Goal: Transaction & Acquisition: Subscribe to service/newsletter

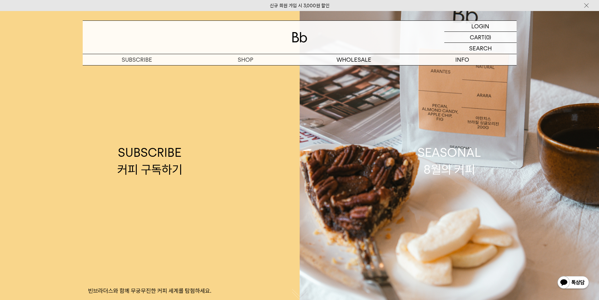
drag, startPoint x: 469, startPoint y: 19, endPoint x: 472, endPoint y: 21, distance: 3.6
click at [470, 19] on div "LOGIN 로그인 LOGIN 로그인 CART 장바구니 (0) SEARCH 검색 검색폼 ** 추천상품" at bounding box center [299, 38] width 599 height 54
click at [476, 24] on p "로그인" at bounding box center [480, 26] width 15 height 11
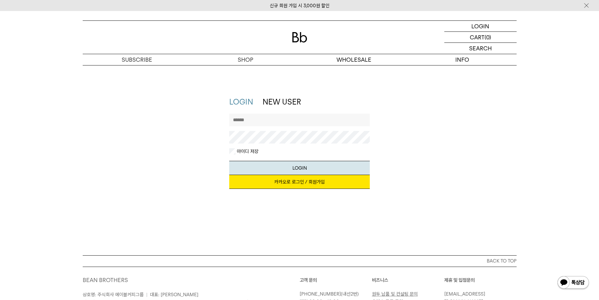
click at [292, 182] on link "카카오로 로그인 / 회원가입" at bounding box center [299, 182] width 141 height 14
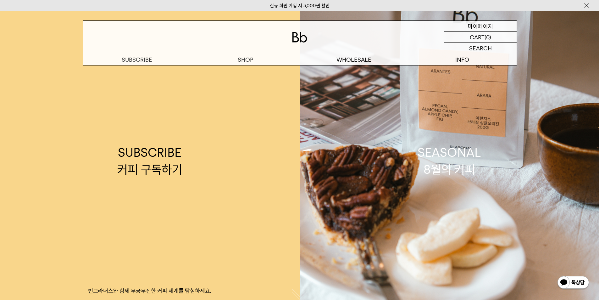
click at [478, 27] on p "마이페이지" at bounding box center [480, 26] width 25 height 11
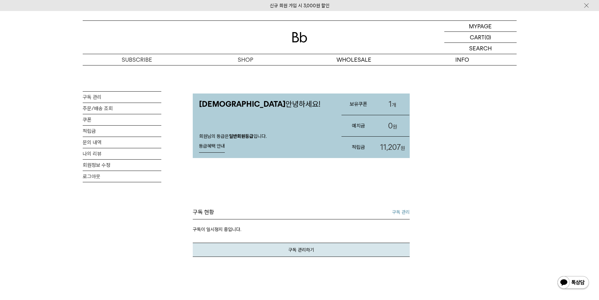
click at [387, 104] on link "1 개" at bounding box center [393, 103] width 34 height 21
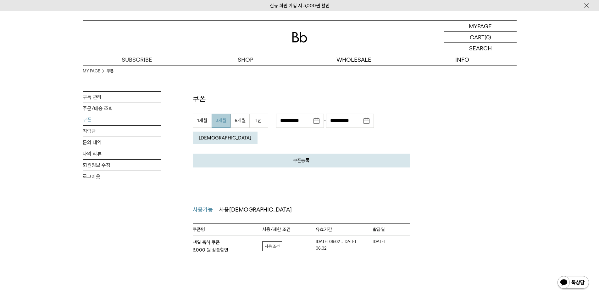
click at [536, 148] on div "MY PAGE 쿠폰 구독 관리 주문/배송 조회 쿠폰 적립금 문의 내역 나의 리뷰 회원정보 수정 로그아웃 쿠폰 쿠폰등록 발급 받으신 쿠폰 인증 …" at bounding box center [299, 161] width 599 height 192
click at [101, 131] on link "적립금" at bounding box center [122, 131] width 79 height 11
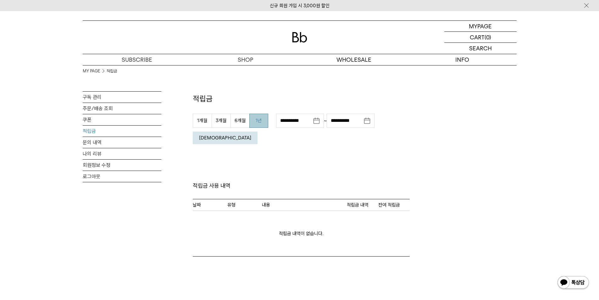
click at [262, 119] on button "1년" at bounding box center [258, 121] width 19 height 14
type input "**********"
click at [251, 135] on em "조회" at bounding box center [225, 138] width 52 height 6
click at [318, 122] on input "**********" at bounding box center [300, 121] width 48 height 14
click at [289, 143] on th at bounding box center [289, 141] width 8 height 9
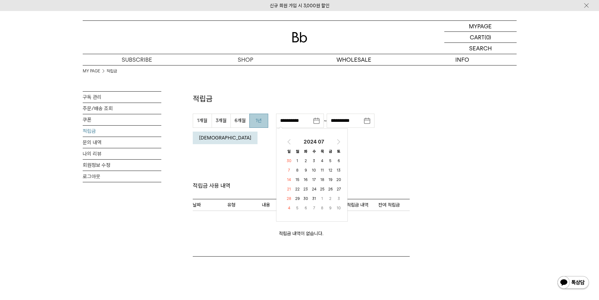
click at [289, 143] on th at bounding box center [289, 141] width 8 height 9
click at [303, 139] on th "2024 04" at bounding box center [314, 141] width 41 height 9
click at [321, 138] on th "2024" at bounding box center [312, 141] width 41 height 9
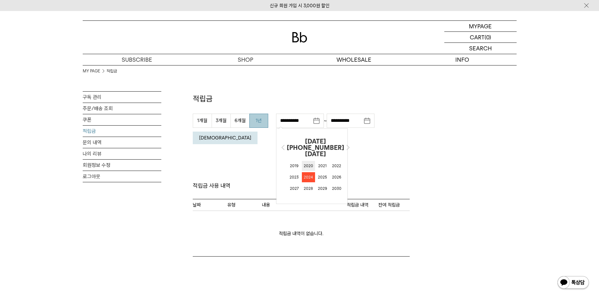
click at [302, 161] on span "2020" at bounding box center [308, 166] width 13 height 10
click at [258, 132] on button "조회" at bounding box center [225, 138] width 65 height 13
click at [318, 122] on input "**********" at bounding box center [300, 121] width 48 height 14
click at [316, 138] on th "2024 08" at bounding box center [314, 141] width 41 height 9
click at [0, 0] on th "2024" at bounding box center [0, 0] width 0 height 0
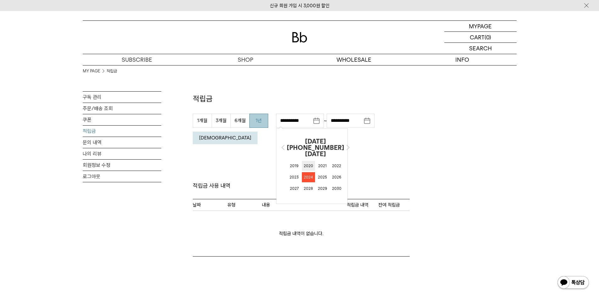
click at [306, 161] on span "2020" at bounding box center [308, 166] width 13 height 10
click at [312, 166] on span "5월" at bounding box center [312, 165] width 14 height 10
click at [258, 132] on button "[DEMOGRAPHIC_DATA]" at bounding box center [225, 138] width 65 height 13
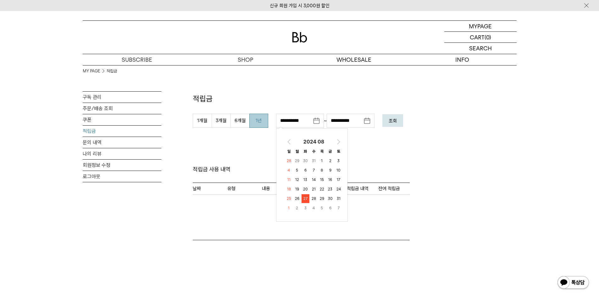
click at [306, 141] on th "2024 08" at bounding box center [314, 141] width 41 height 9
click at [0, 0] on th "2024" at bounding box center [0, 0] width 0 height 0
click at [308, 141] on th "2019 ~ 2030" at bounding box center [315, 141] width 61 height 9
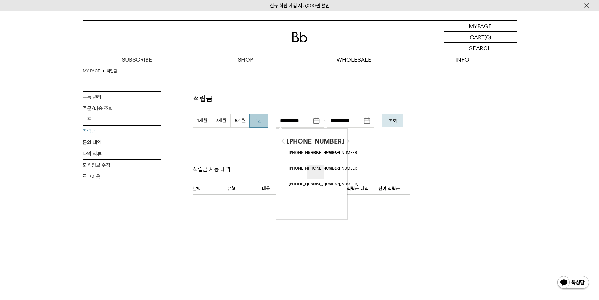
click at [313, 165] on span "2048 ~ 2059" at bounding box center [315, 172] width 17 height 14
click at [307, 140] on th "2048 ~ 2059" at bounding box center [315, 141] width 61 height 9
click at [294, 152] on span "2000 ~ 2011" at bounding box center [297, 156] width 17 height 14
click at [307, 165] on span "2005" at bounding box center [308, 165] width 13 height 10
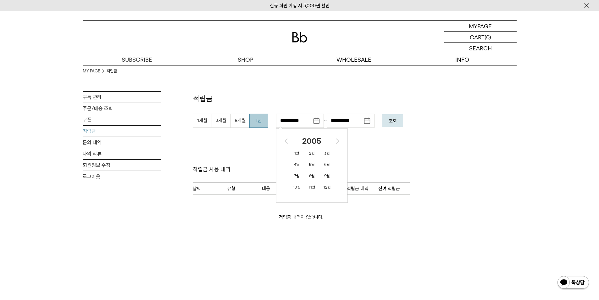
click at [302, 140] on th "2005" at bounding box center [312, 141] width 41 height 9
click at [332, 139] on th "2000 ~ 2011" at bounding box center [315, 141] width 61 height 9
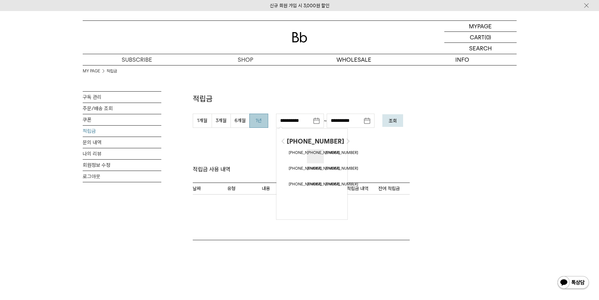
click at [311, 154] on span "2012 ~ 2023" at bounding box center [315, 156] width 17 height 14
click at [289, 176] on span "2020" at bounding box center [294, 176] width 13 height 10
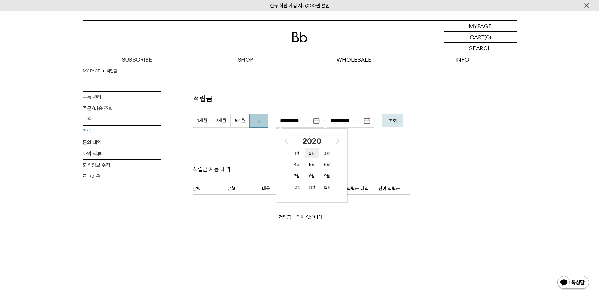
click at [308, 153] on span "2월" at bounding box center [312, 153] width 14 height 10
click at [316, 168] on td "5" at bounding box center [314, 170] width 8 height 9
type input "**********"
click at [395, 122] on em "조회" at bounding box center [393, 121] width 8 height 6
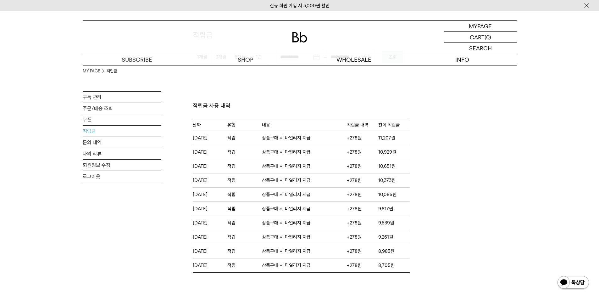
scroll to position [63, 0]
click at [104, 119] on link "쿠폰" at bounding box center [122, 119] width 79 height 11
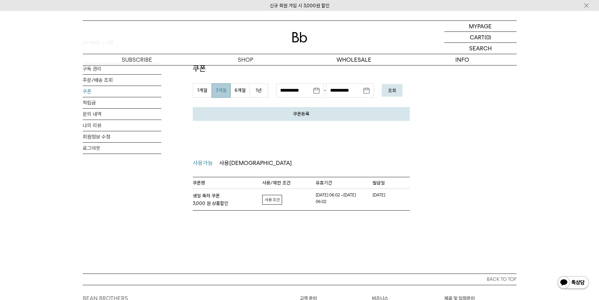
scroll to position [31, 0]
click at [126, 201] on div "MY PAGE 쿠폰 구독 관리 주문/배송 조회 쿠폰 적립금 문의 내역 나의 리뷰 회원정보 수정 로그아웃" at bounding box center [122, 136] width 79 height 148
click at [92, 98] on link "적립금" at bounding box center [122, 101] width 79 height 11
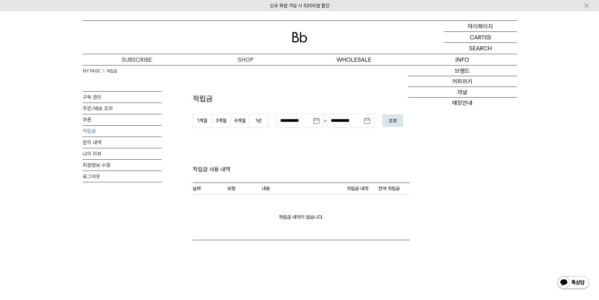
click at [483, 23] on p "마이페이지" at bounding box center [480, 26] width 25 height 11
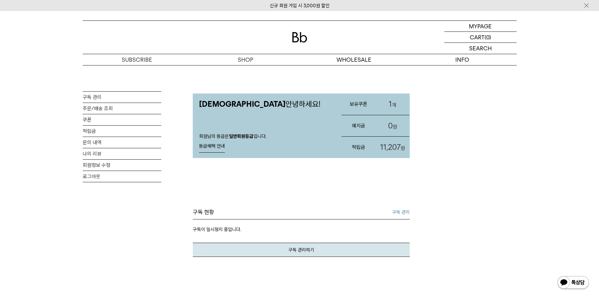
click at [272, 208] on div "구독 현황 구독 관리" at bounding box center [301, 213] width 217 height 11
click at [113, 95] on link "구독 관리" at bounding box center [122, 97] width 79 height 11
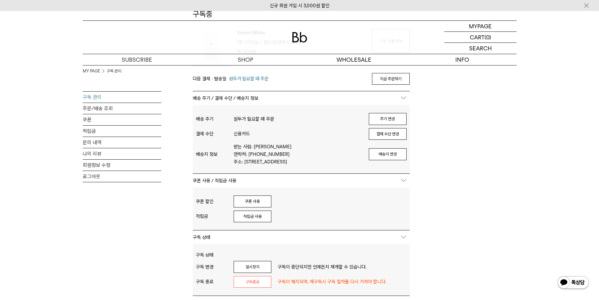
scroll to position [94, 0]
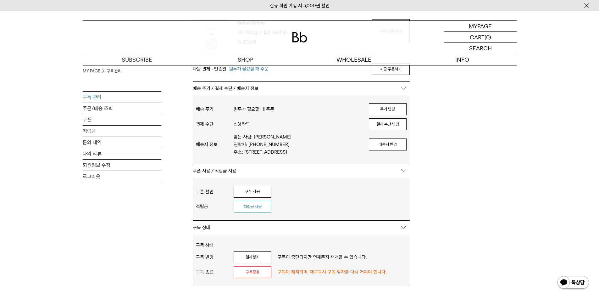
click at [259, 212] on button "적립금 사용" at bounding box center [253, 207] width 38 height 12
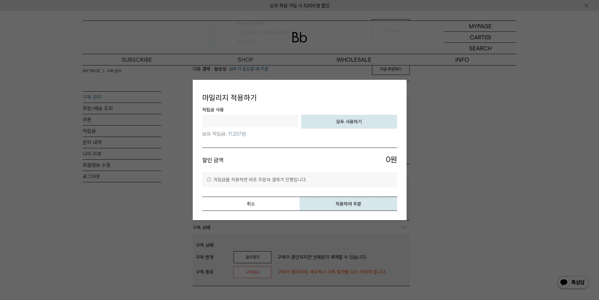
click at [351, 124] on button "모두 사용하기" at bounding box center [349, 122] width 96 height 14
type input "*****"
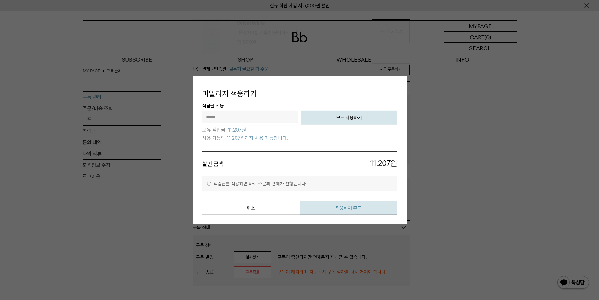
click at [347, 204] on button "적용하여 주문" at bounding box center [349, 208] width 98 height 14
click at [258, 208] on button "취소" at bounding box center [251, 208] width 98 height 14
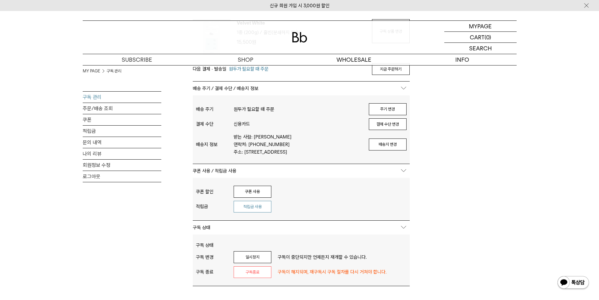
click at [252, 213] on button "적립금 사용" at bounding box center [253, 207] width 38 height 12
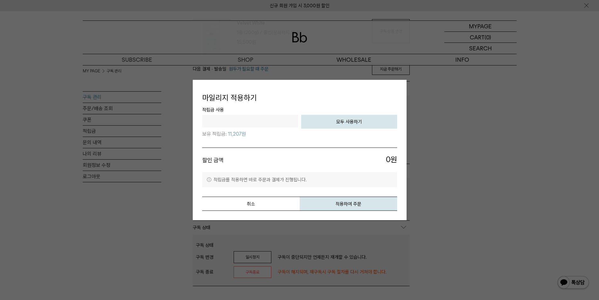
click at [351, 122] on button "모두 사용하기" at bounding box center [349, 122] width 96 height 14
type input "*****"
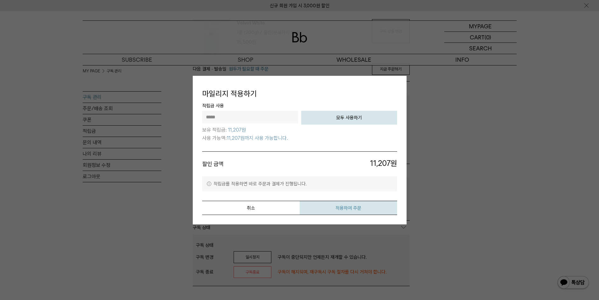
click at [323, 210] on button "적용하여 주문" at bounding box center [349, 208] width 98 height 14
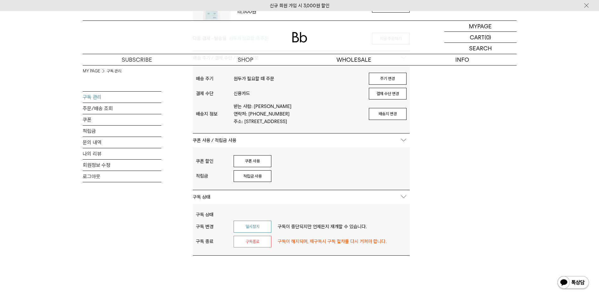
scroll to position [126, 0]
click at [242, 231] on button "일시정지" at bounding box center [253, 226] width 38 height 12
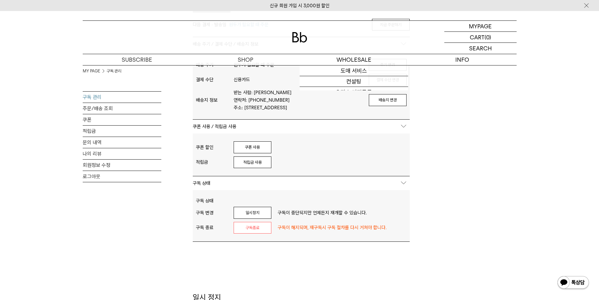
scroll to position [189, 0]
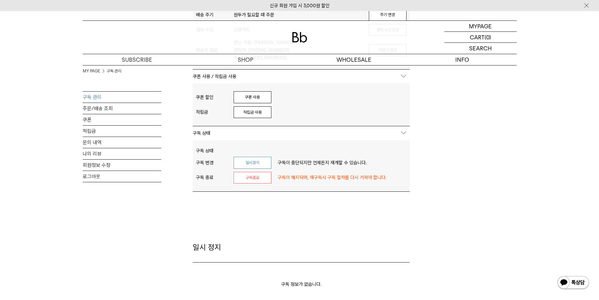
click at [256, 169] on button "일시정지" at bounding box center [253, 163] width 38 height 12
click at [260, 118] on button "적립금 사용" at bounding box center [253, 112] width 38 height 12
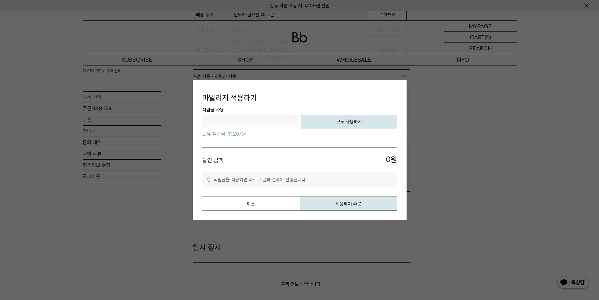
click at [346, 110] on span "적립금 사용" at bounding box center [299, 110] width 195 height 9
click at [348, 117] on button "모두 사용하기" at bounding box center [349, 122] width 96 height 14
type input "*****"
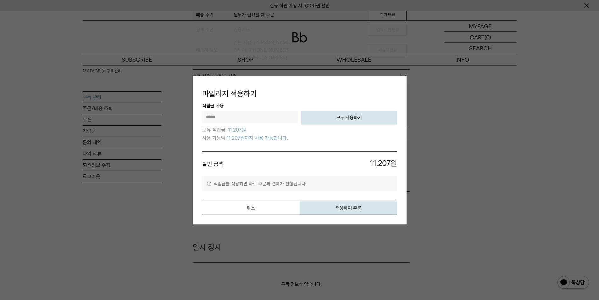
drag, startPoint x: 347, startPoint y: 204, endPoint x: 338, endPoint y: 44, distance: 160.0
click at [347, 205] on button "적용하여 주문" at bounding box center [349, 208] width 98 height 14
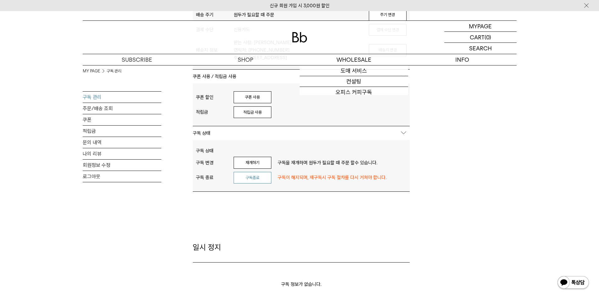
click at [259, 184] on button "구독종료" at bounding box center [253, 178] width 38 height 12
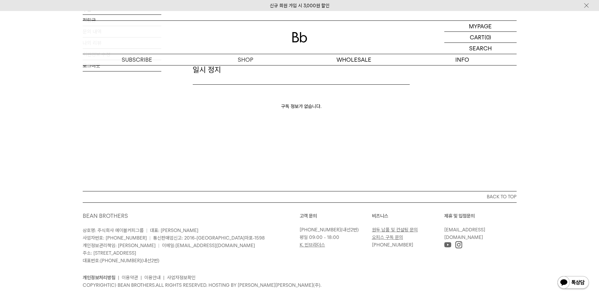
scroll to position [60, 0]
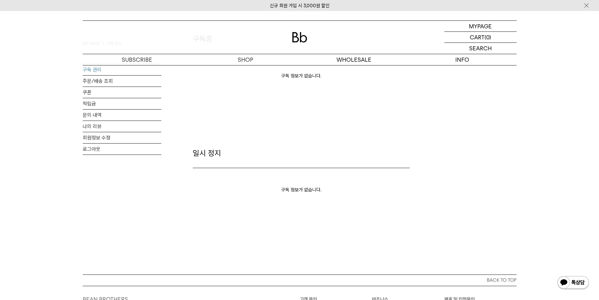
click at [101, 65] on div "신규 회원 가입 시 3,000원 할인 MYPAGE 마이페이지 LOGOUT 로그아웃 CART 장바구니 (0) SEARCH 검색 검색폼 ** 추천…" at bounding box center [299, 172] width 599 height 443
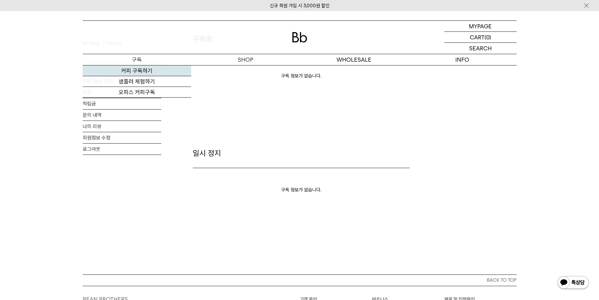
click at [134, 71] on link "커피 구독하기" at bounding box center [137, 70] width 109 height 11
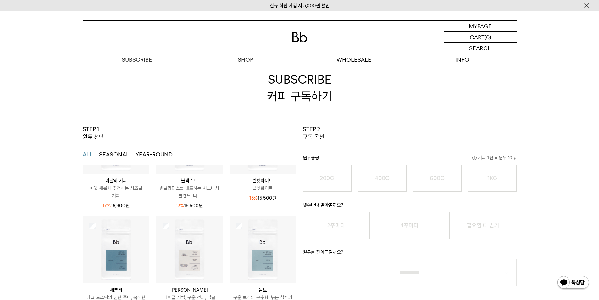
scroll to position [63, 0]
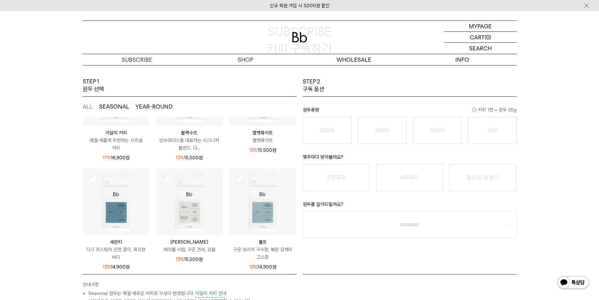
click at [188, 147] on p "빈브라더스를 대표하는 시그니처 블렌드. 다..." at bounding box center [189, 144] width 66 height 15
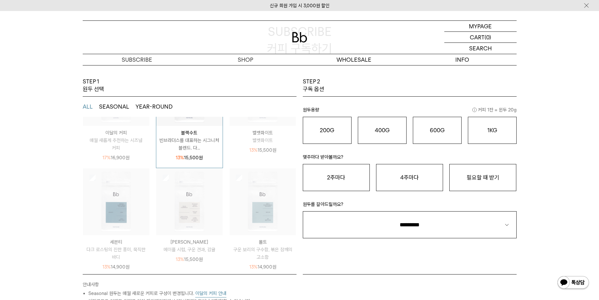
click at [199, 137] on p "빈브라더스를 대표하는 시그니처 블렌드. 다..." at bounding box center [189, 144] width 66 height 15
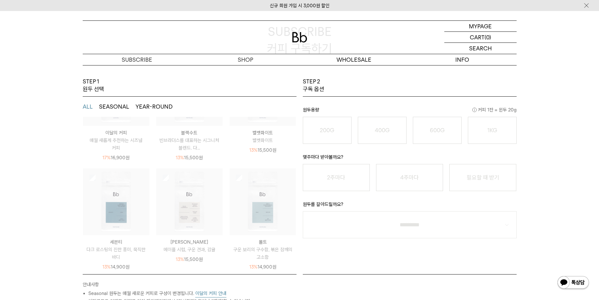
click at [199, 139] on p "빈브라더스를 대표하는 시그니처 블렌드. 다..." at bounding box center [189, 144] width 66 height 15
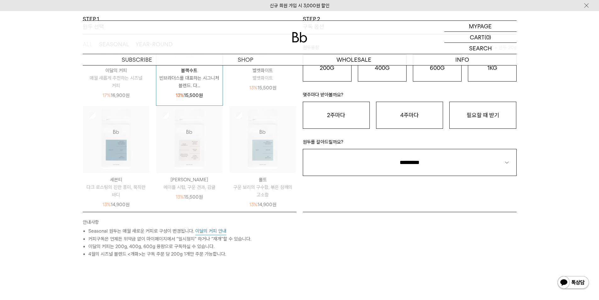
scroll to position [0, 0]
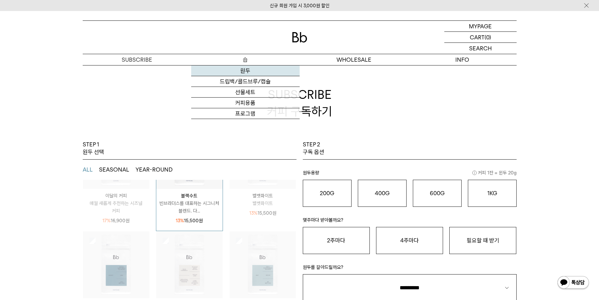
click at [242, 73] on link "원두" at bounding box center [245, 70] width 109 height 11
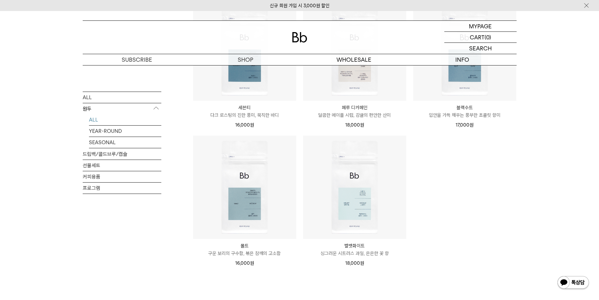
scroll to position [472, 0]
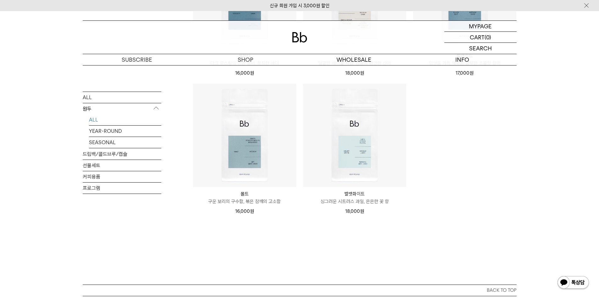
click at [361, 187] on div "벨벳화이트 Velvet White 싱그러운 시트러스 과일, 은은한 꽃 향 18,000 원" at bounding box center [354, 201] width 103 height 28
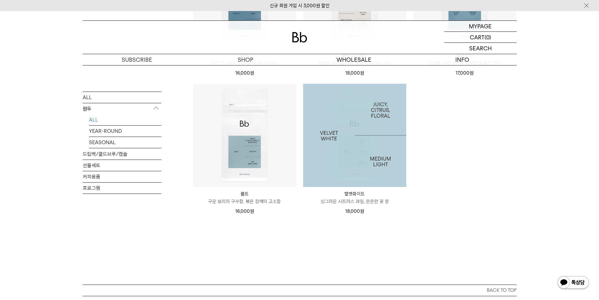
click at [362, 164] on img at bounding box center [354, 135] width 103 height 103
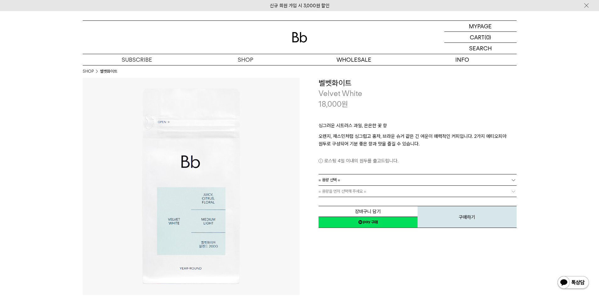
click at [340, 137] on p "오렌지, 재스민처럼 싱그럽고 홍차, 브라운 슈거 같은 긴 여운이 매력적인 커피입니다. 2가지 에티오피아 원두로 구성되어 기분 좋은 향과 맛을 …" at bounding box center [418, 139] width 198 height 15
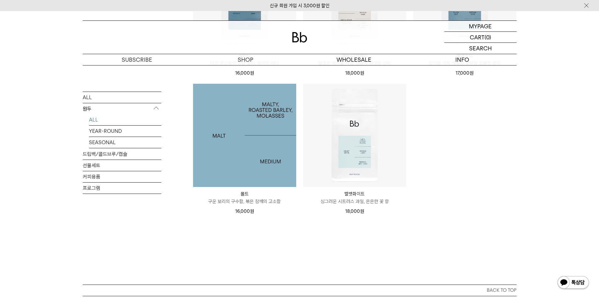
click at [221, 133] on img at bounding box center [244, 135] width 103 height 103
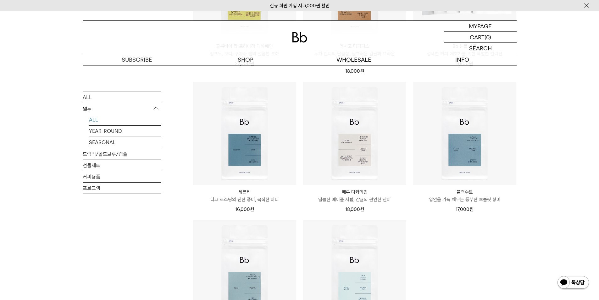
scroll to position [315, 0]
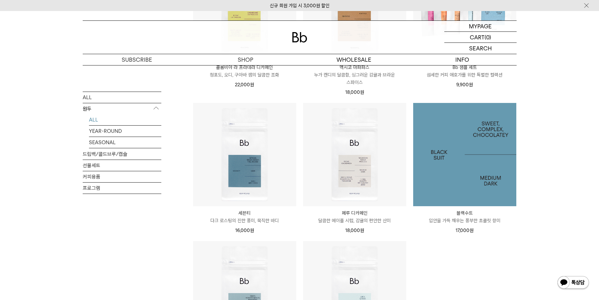
click at [468, 165] on img at bounding box center [464, 154] width 103 height 103
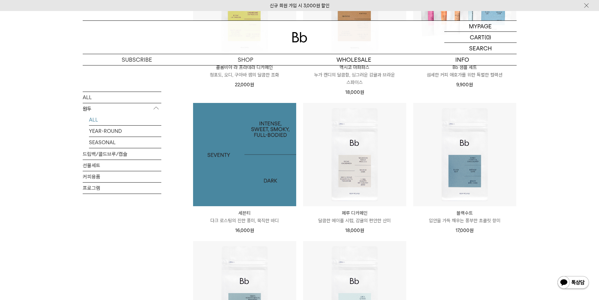
click at [240, 155] on img at bounding box center [244, 154] width 103 height 103
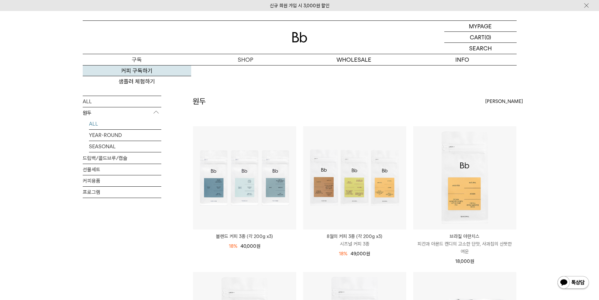
click at [140, 69] on link "커피 구독하기" at bounding box center [137, 70] width 109 height 11
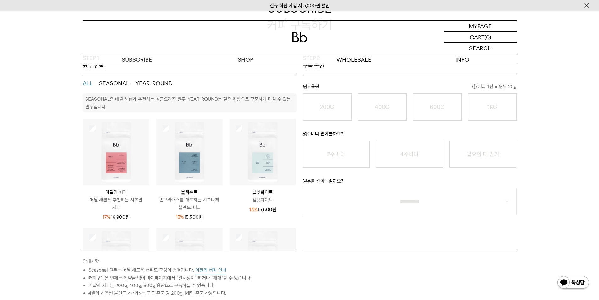
scroll to position [126, 0]
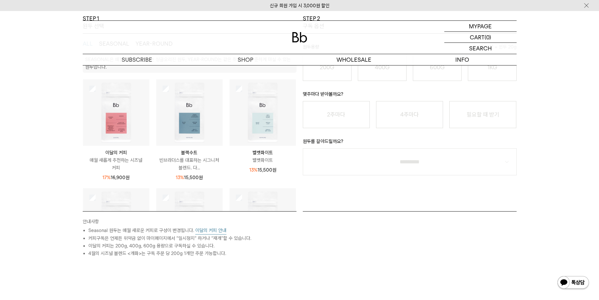
click at [238, 92] on img at bounding box center [263, 112] width 66 height 66
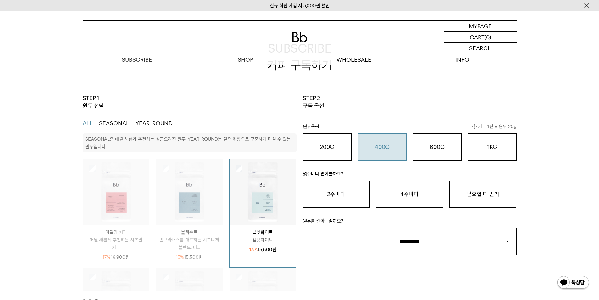
scroll to position [0, 0]
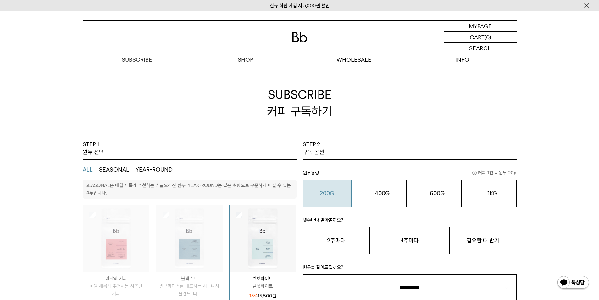
click at [331, 191] on o "200G" at bounding box center [327, 193] width 14 height 7
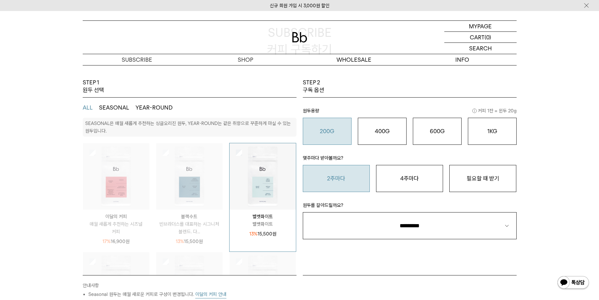
scroll to position [63, 0]
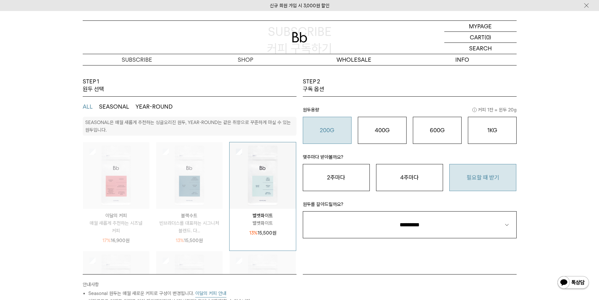
click at [482, 173] on button "필요할 때 받기" at bounding box center [483, 177] width 67 height 27
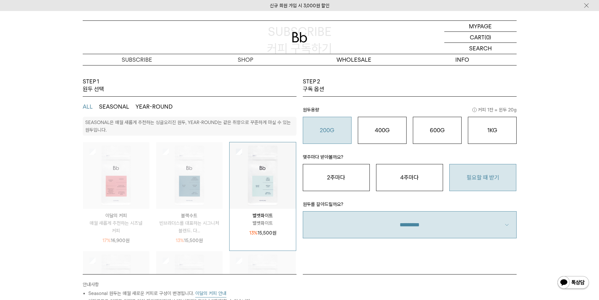
click at [424, 226] on select "**********" at bounding box center [410, 224] width 214 height 27
select select "**"
click at [303, 211] on select "**********" at bounding box center [410, 224] width 214 height 27
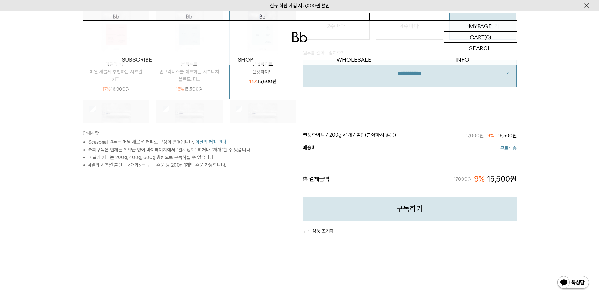
scroll to position [220, 0]
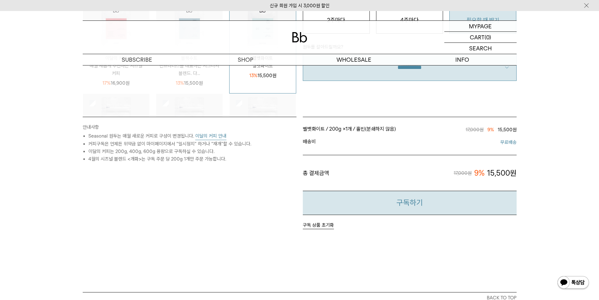
click at [389, 206] on button "구독하기" at bounding box center [410, 203] width 214 height 24
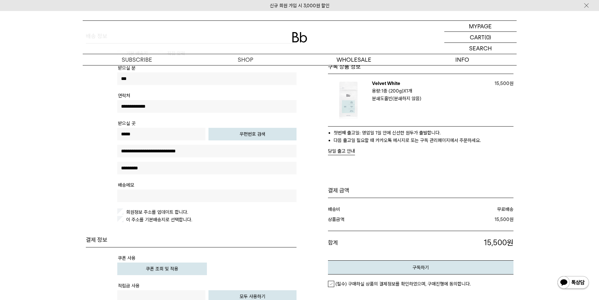
scroll to position [94, 0]
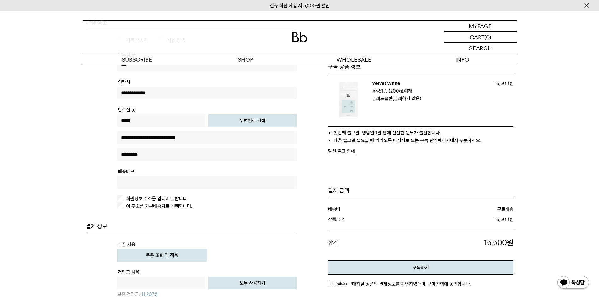
click at [172, 207] on label "이 주소를 기본배송지로 선택합니다." at bounding box center [158, 206] width 67 height 6
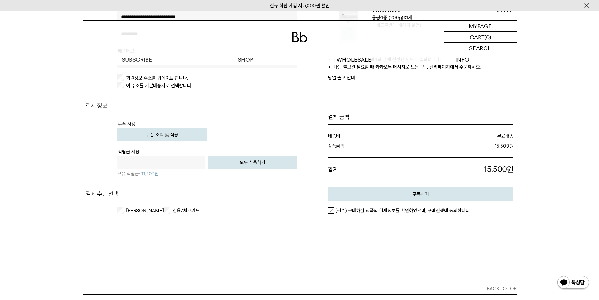
scroll to position [220, 0]
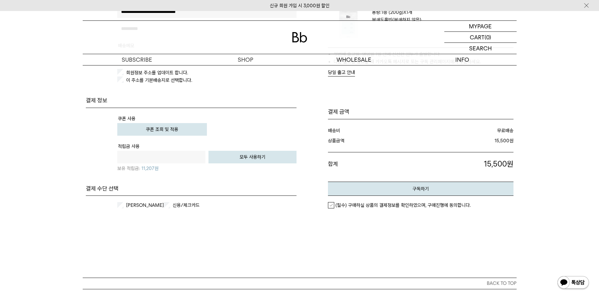
click at [166, 134] on button "쿠폰 조회 및 적용" at bounding box center [162, 129] width 90 height 13
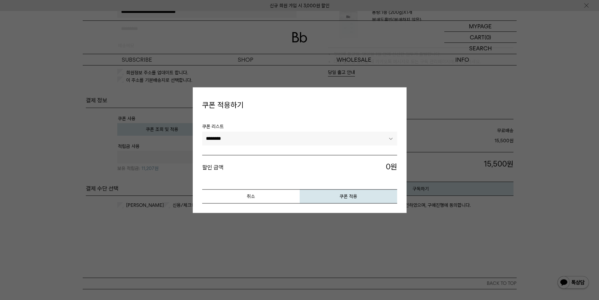
click at [300, 149] on li "쿠폰 리스트 ******** ********" at bounding box center [299, 139] width 195 height 32
click at [318, 152] on li "쿠폰 리스트 ******** ********" at bounding box center [299, 139] width 195 height 32
drag, startPoint x: 322, startPoint y: 137, endPoint x: 320, endPoint y: 144, distance: 6.7
click at [322, 137] on select "******** ********" at bounding box center [299, 139] width 195 height 14
select select "*******"
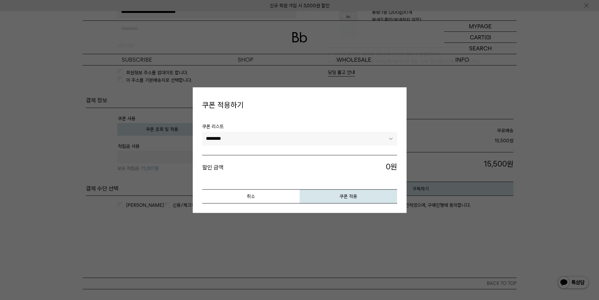
click at [202, 132] on select "******** ********" at bounding box center [299, 139] width 195 height 14
click at [342, 193] on button "쿠폰 적용" at bounding box center [349, 196] width 98 height 14
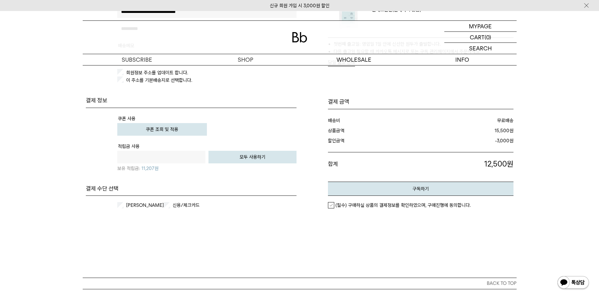
click at [158, 158] on input "text" at bounding box center [161, 157] width 88 height 13
click at [253, 158] on button "모두 사용하기" at bounding box center [253, 157] width 88 height 13
type input "*****"
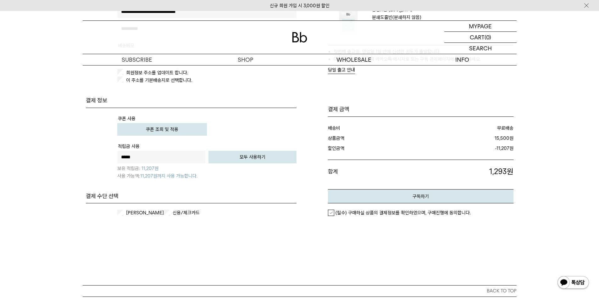
click at [127, 213] on label "카카오페이" at bounding box center [144, 213] width 39 height 6
click at [382, 194] on button "구독하기" at bounding box center [421, 196] width 186 height 14
click at [334, 212] on label "(필수) 구매하실 상품의 결제정보를 확인하였으며, 구매진행에 동의합니다." at bounding box center [399, 213] width 143 height 6
click at [388, 198] on button "구독하기" at bounding box center [421, 196] width 186 height 14
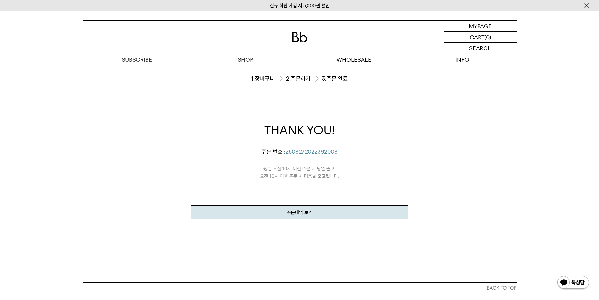
scroll to position [31, 0]
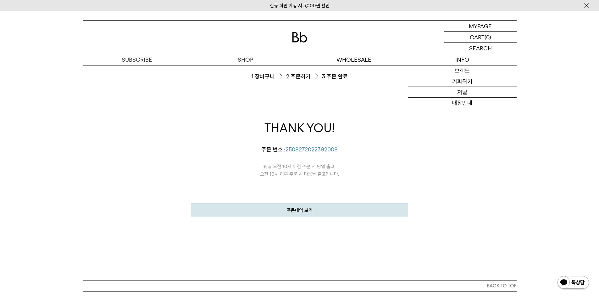
click at [441, 127] on div "주문서작성 / 결제 1. 장바구니 2. 주문하기 3. 주문 완료 THANK YOU! 신정우님의 주문이 정상적으로 접수되었습니다. 주문 번호 :…" at bounding box center [300, 157] width 434 height 246
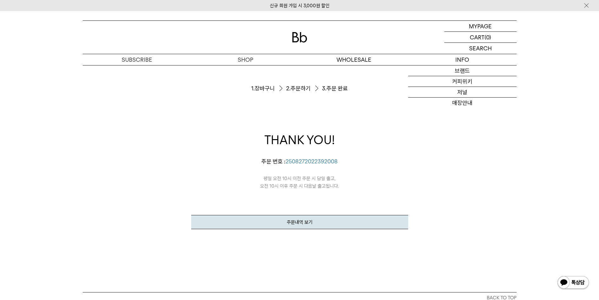
scroll to position [0, 0]
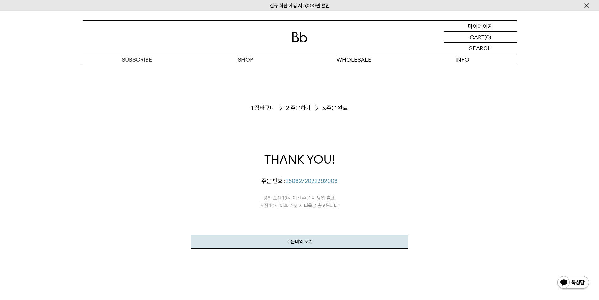
click at [480, 23] on p "마이페이지" at bounding box center [480, 26] width 25 height 11
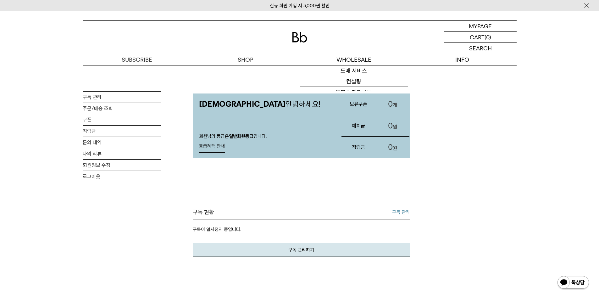
scroll to position [189, 0]
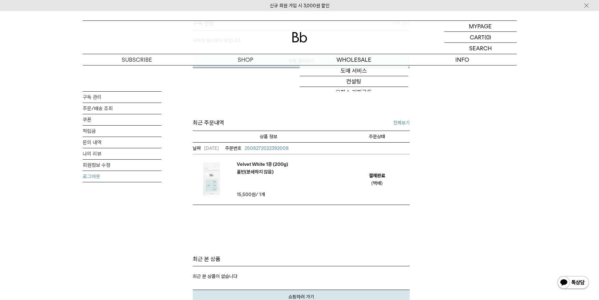
click at [105, 180] on link "로그아웃" at bounding box center [122, 176] width 79 height 11
